Goal: Information Seeking & Learning: Learn about a topic

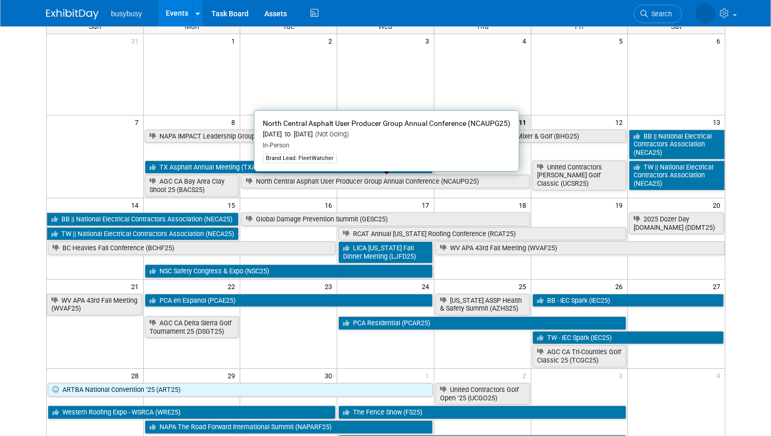
scroll to position [97, 0]
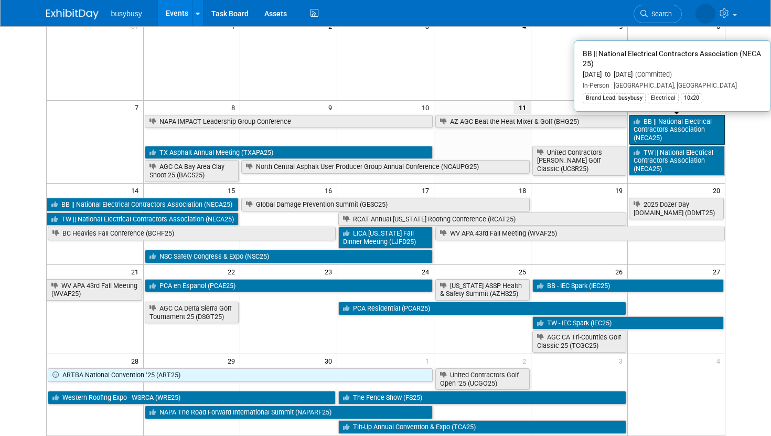
click at [652, 129] on link "BB || National Electrical Contractors Association (NECA25)" at bounding box center [676, 130] width 95 height 30
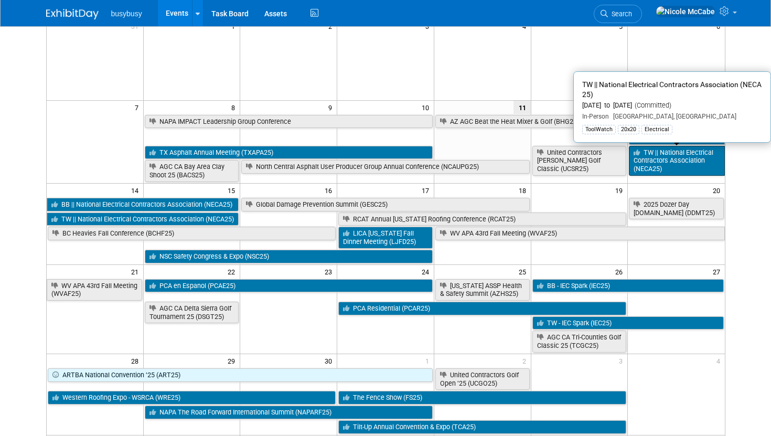
click at [677, 154] on link "TW || National Electrical Contractors Association (NECA25)" at bounding box center [676, 161] width 95 height 30
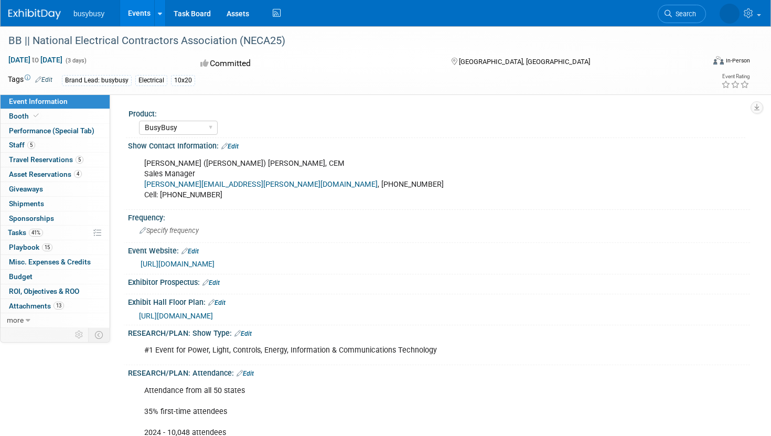
select select "BusyBusy"
click at [70, 116] on link "Booth" at bounding box center [55, 116] width 109 height 14
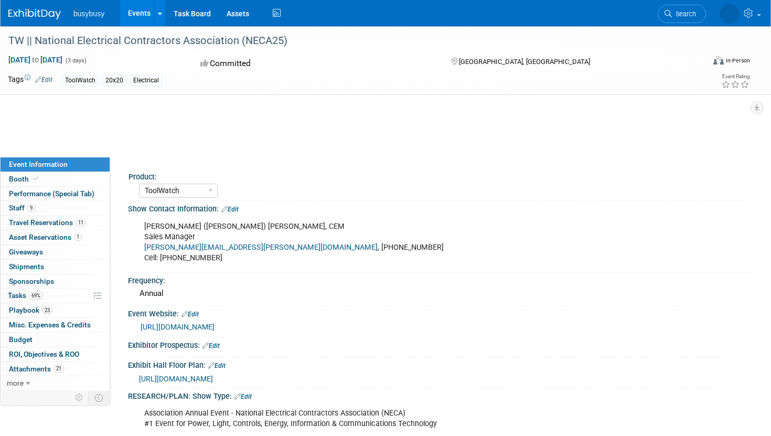
select select "ToolWatch"
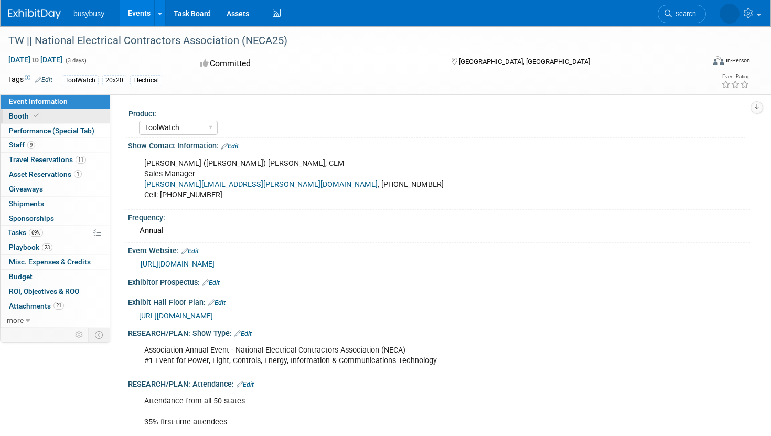
click at [90, 116] on link "Booth" at bounding box center [55, 116] width 109 height 14
